Goal: Check status: Check status

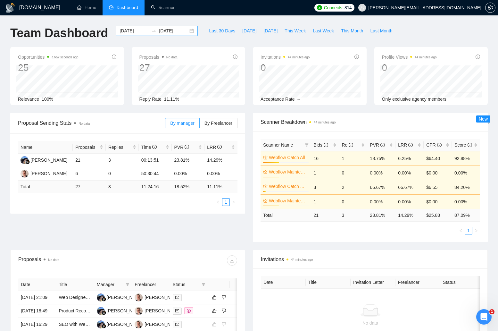
click at [187, 30] on div "2025-06-15 2025-07-15" at bounding box center [157, 31] width 82 height 10
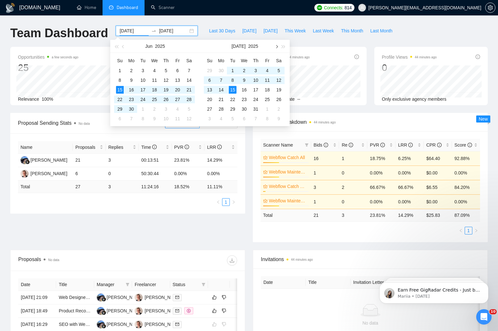
click at [275, 46] on button "button" at bounding box center [276, 46] width 7 height 13
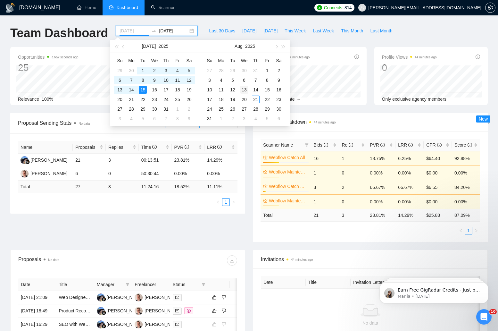
type input "2025-08-13"
click at [244, 90] on div "13" at bounding box center [245, 90] width 8 height 8
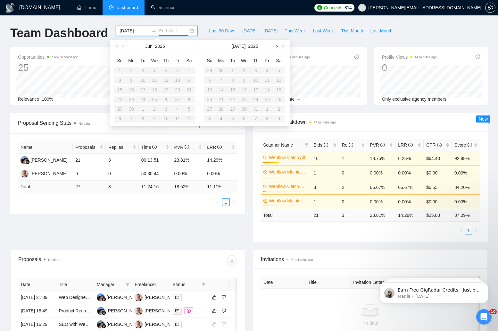
click at [276, 45] on button "button" at bounding box center [276, 46] width 7 height 13
type input "2025-08-20"
click at [246, 98] on div "20" at bounding box center [245, 100] width 8 height 8
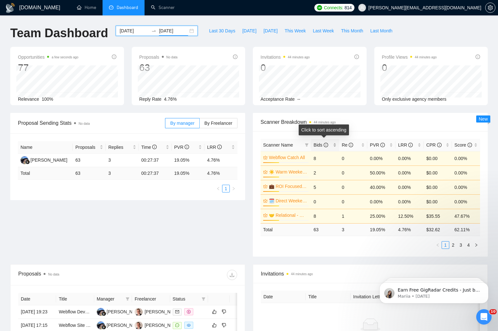
click at [334, 145] on div "Bids" at bounding box center [325, 144] width 23 height 7
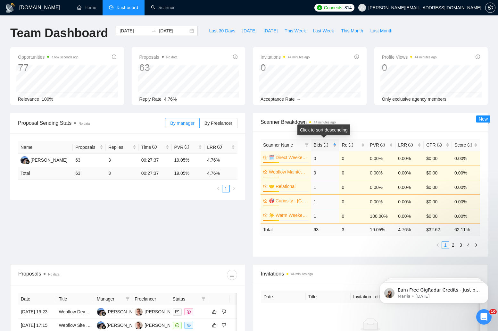
click at [334, 145] on div "Bids" at bounding box center [325, 144] width 23 height 7
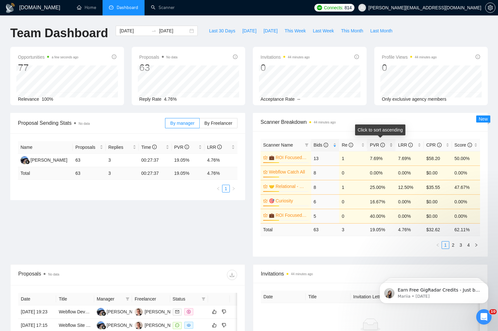
click at [378, 143] on span "PVR" at bounding box center [377, 144] width 15 height 5
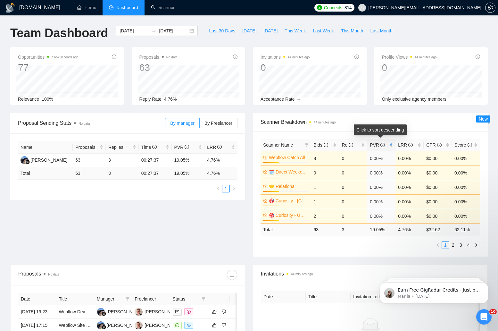
click at [378, 143] on span "PVR" at bounding box center [377, 144] width 15 height 5
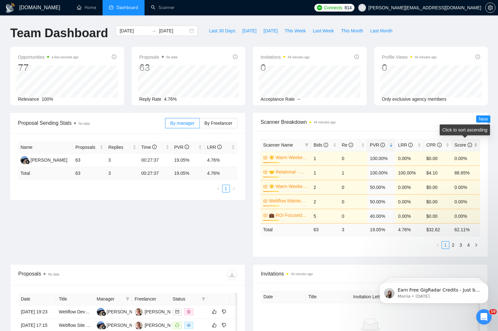
click at [456, 141] on span "Score" at bounding box center [464, 144] width 18 height 7
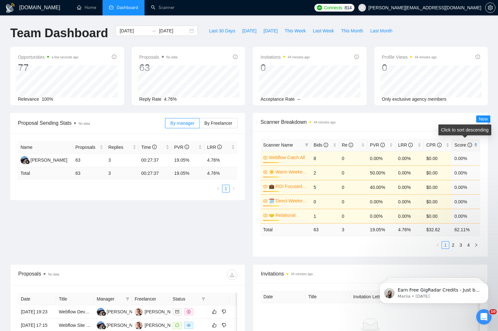
click at [456, 141] on span "Score" at bounding box center [464, 144] width 18 height 7
